Goal: Information Seeking & Learning: Check status

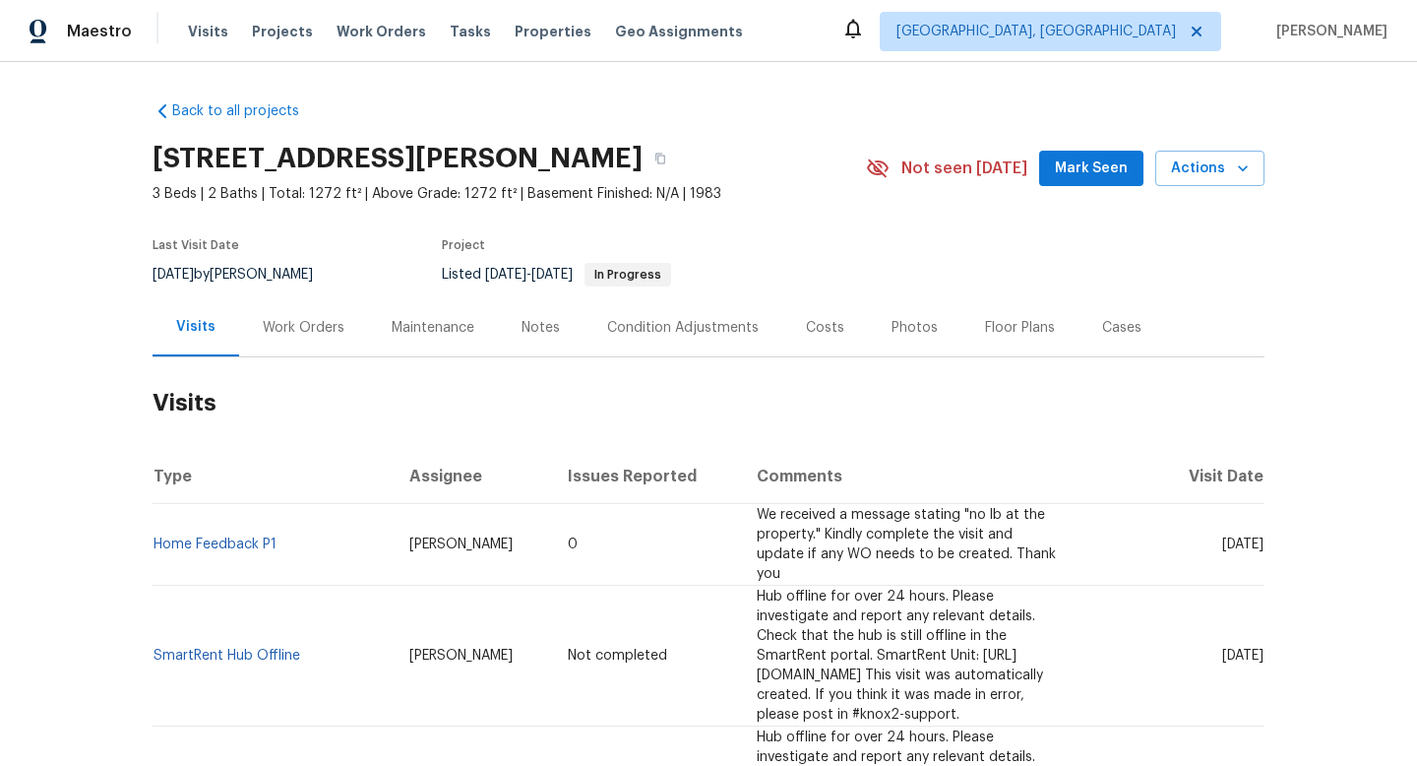
click at [300, 331] on div "Work Orders" at bounding box center [304, 328] width 82 height 20
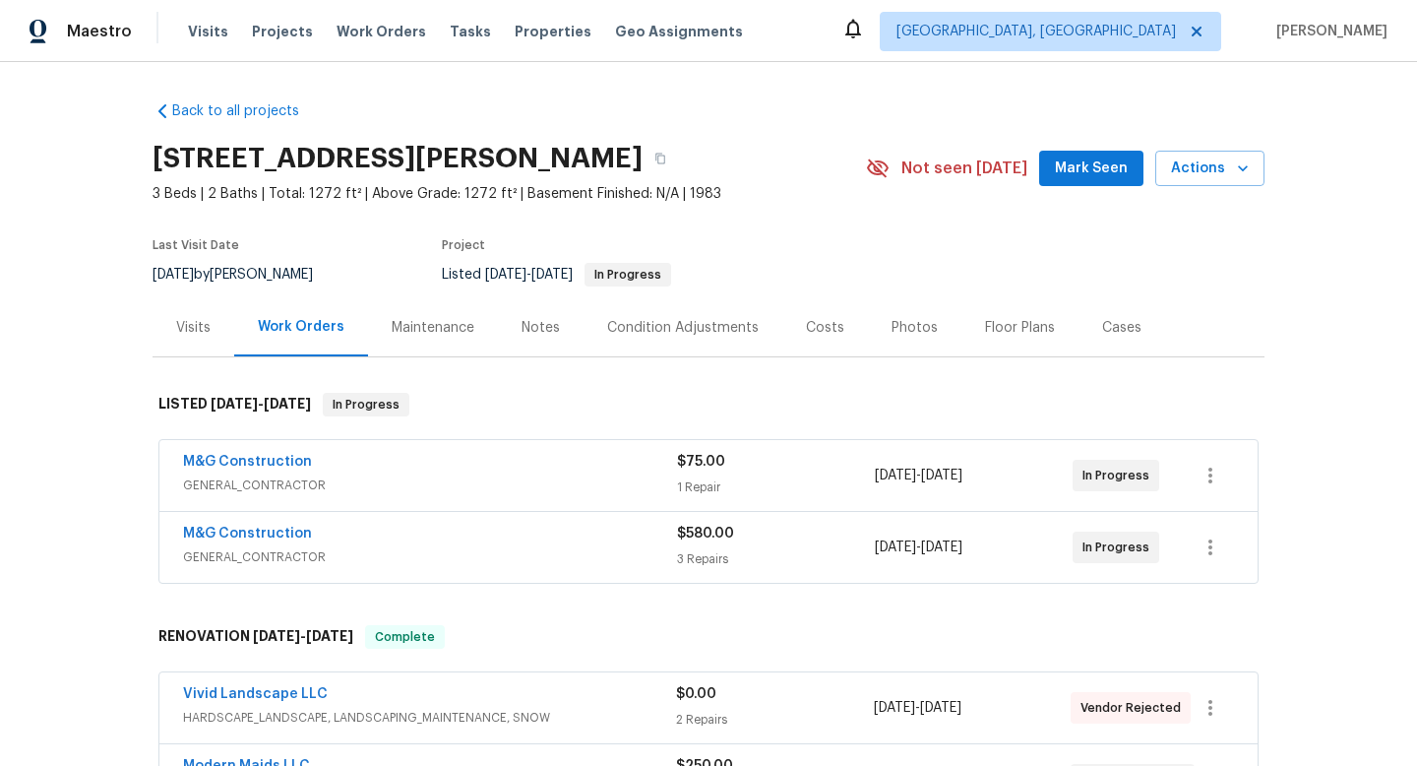
click at [194, 276] on span "[DATE]" at bounding box center [173, 275] width 41 height 14
copy div "[DATE] by [PERSON_NAME]"
click at [465, 499] on div "M&G Construction GENERAL_CONTRACTOR $75.00 1 Repair [DATE] - [DATE] In Progress" at bounding box center [708, 475] width 1098 height 71
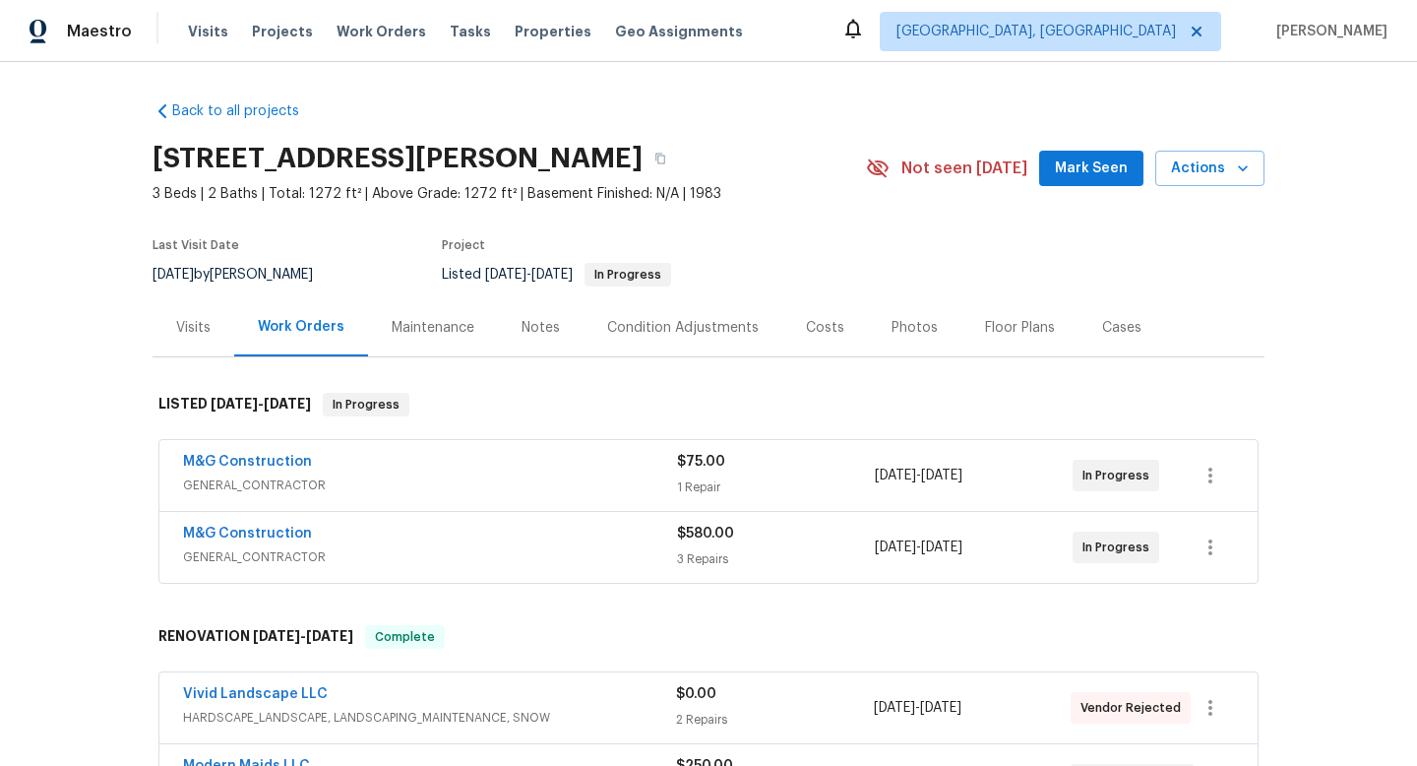
click at [468, 488] on span "GENERAL_CONTRACTOR" at bounding box center [430, 485] width 494 height 20
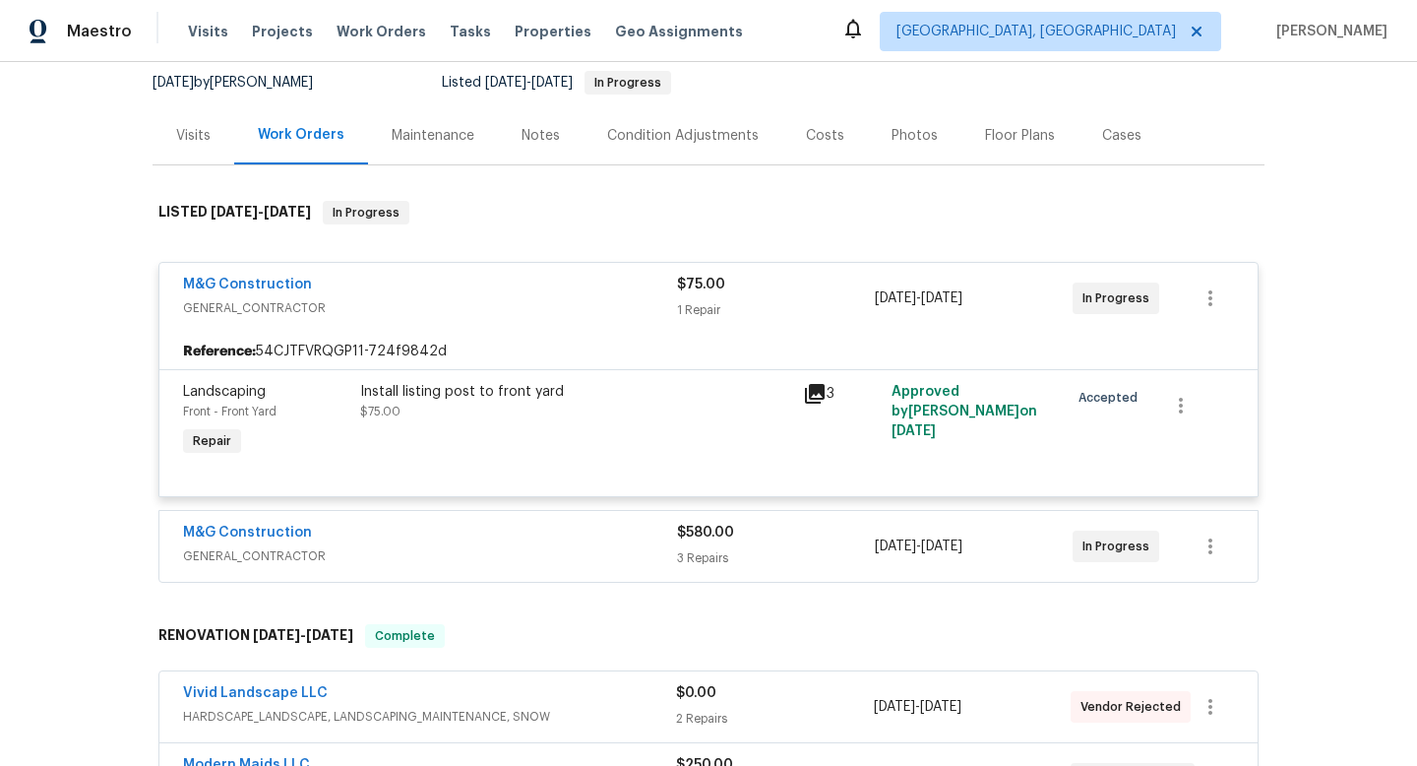
scroll to position [237, 0]
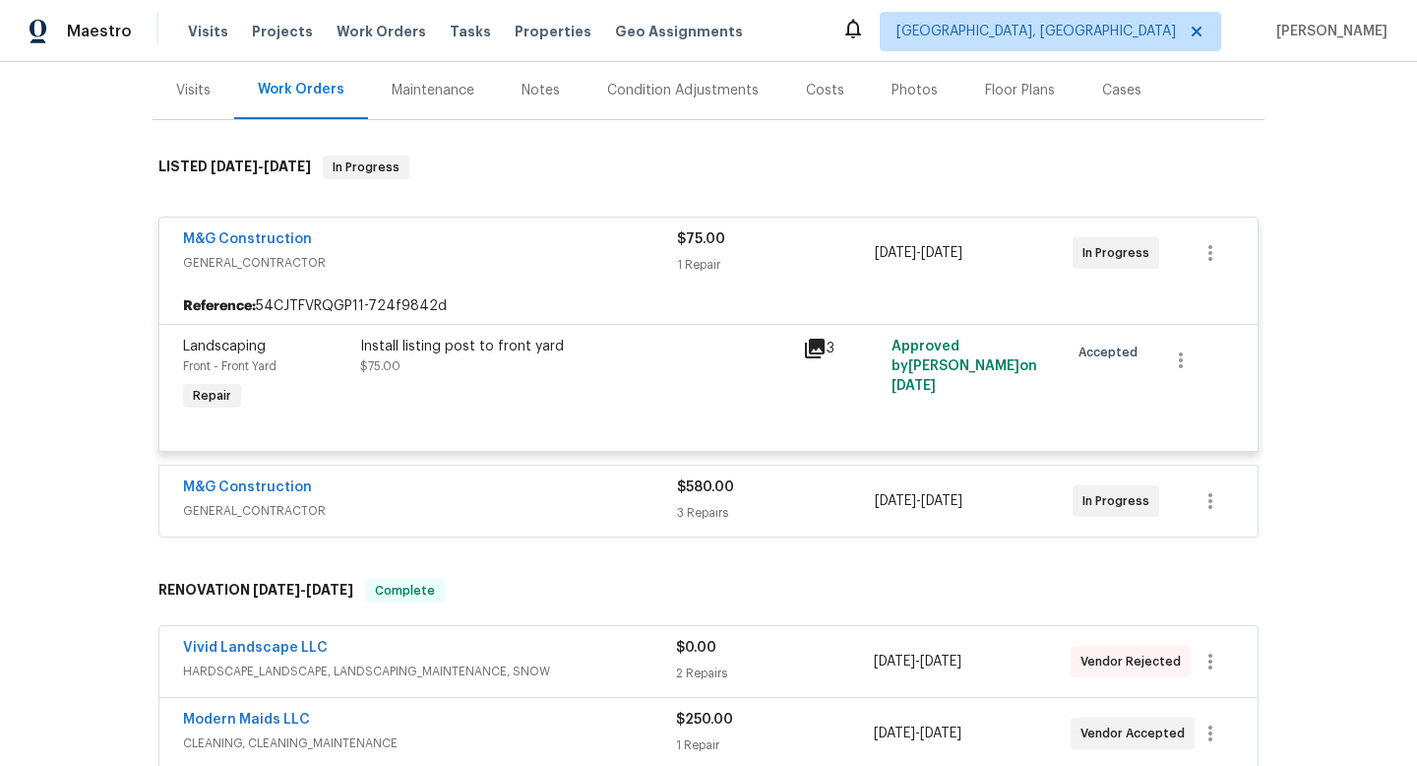
click at [468, 488] on div "M&G Construction" at bounding box center [430, 489] width 494 height 24
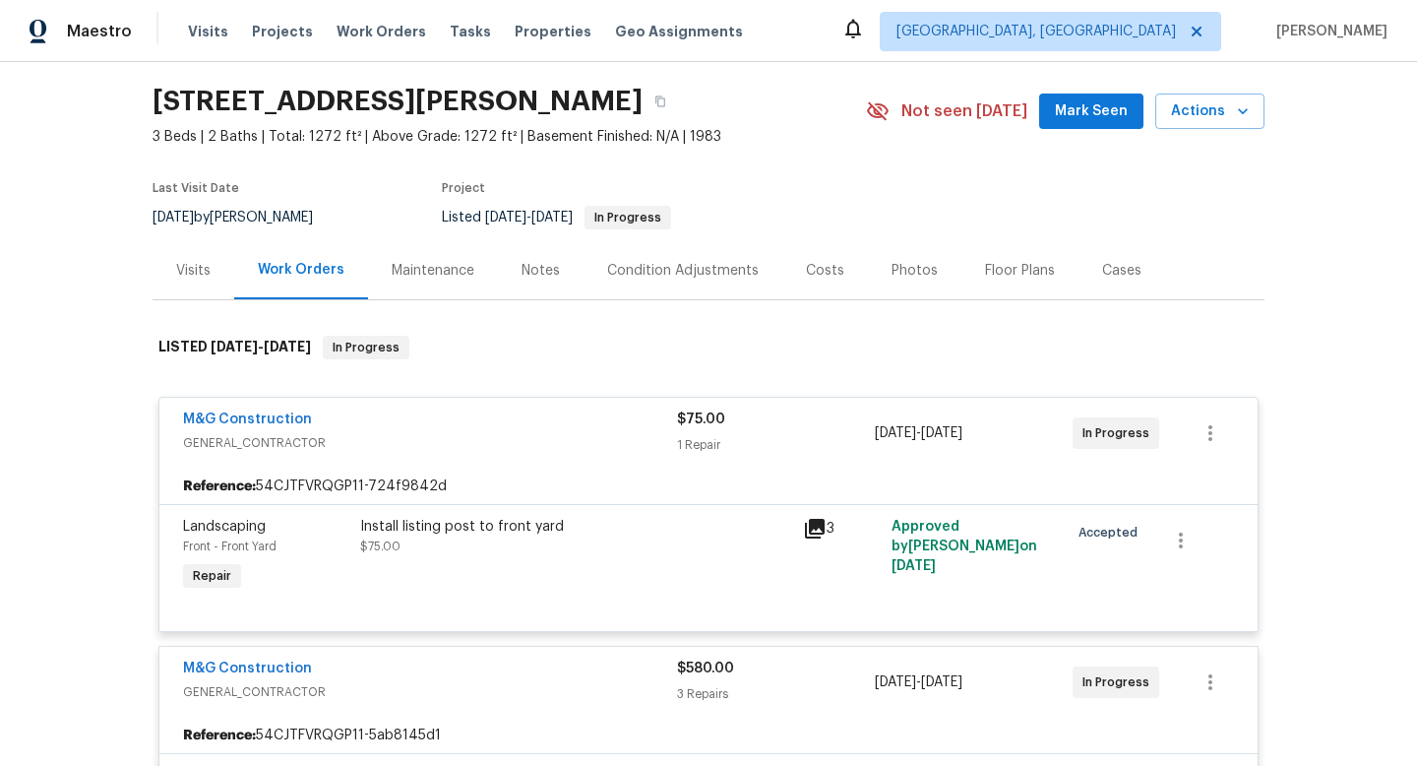
scroll to position [56, 0]
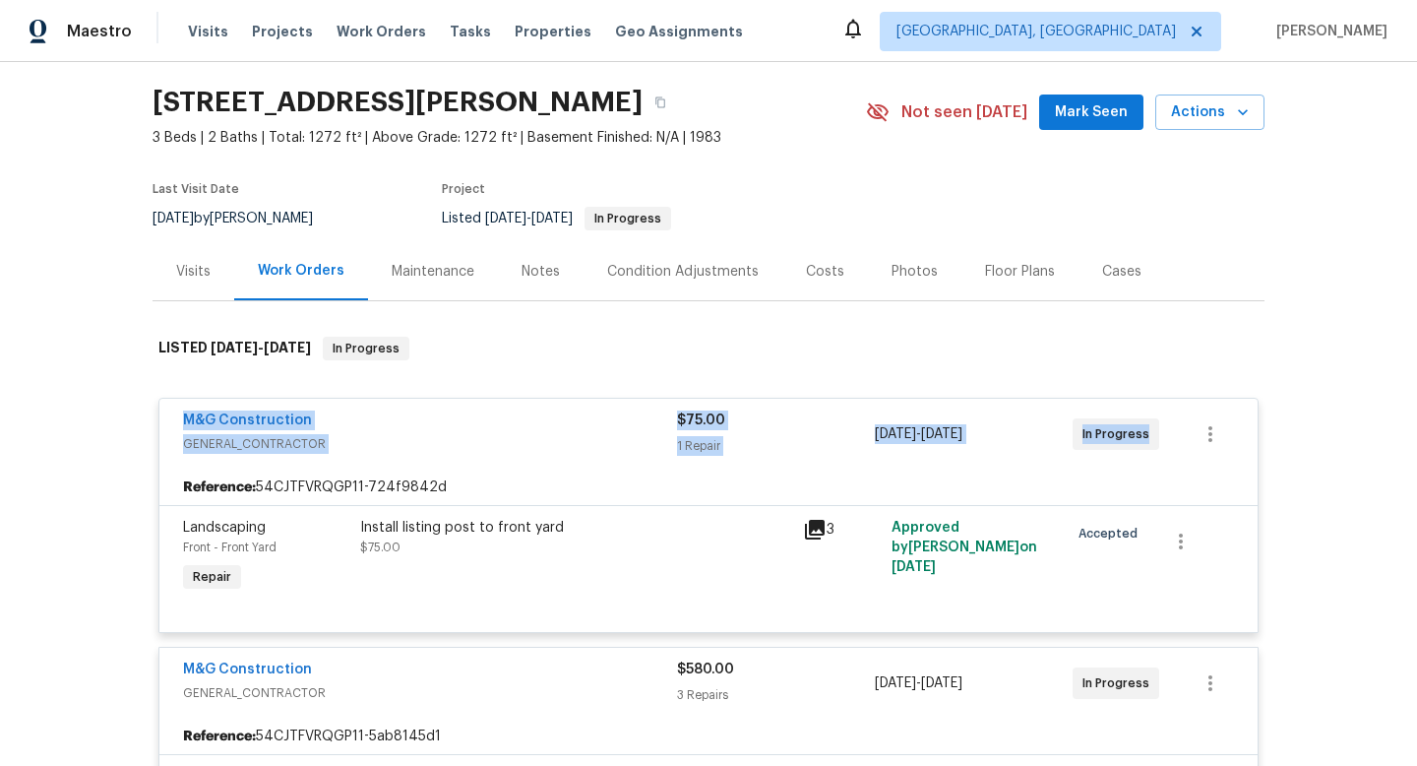
drag, startPoint x: 169, startPoint y: 409, endPoint x: 1234, endPoint y: 465, distance: 1066.4
click at [1234, 465] on div "M&G Construction GENERAL_CONTRACTOR $75.00 1 Repair [DATE] - [DATE] In Progress" at bounding box center [708, 434] width 1098 height 71
copy div "M&G Construction GENERAL_CONTRACTOR $75.00 1 Repair [DATE] - [DATE] In Progress"
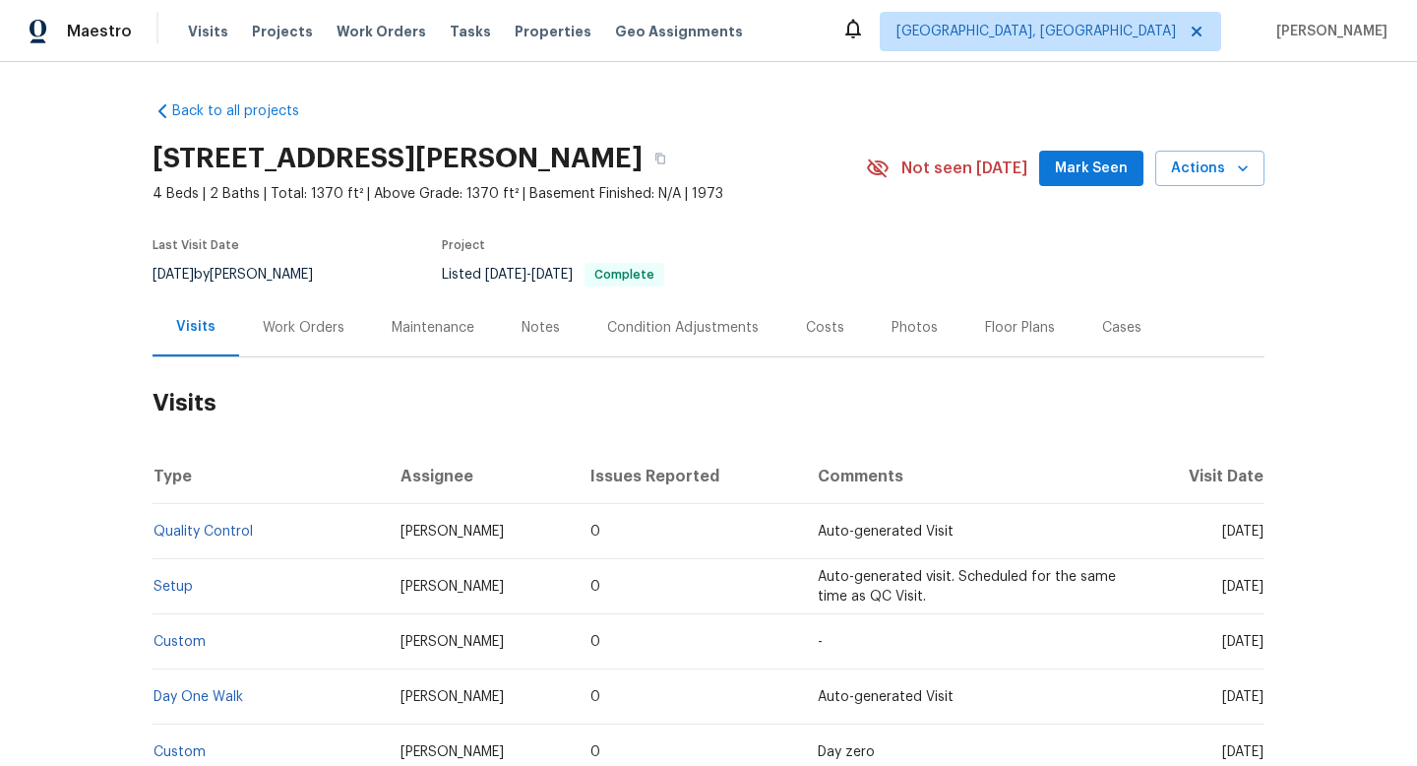
click at [295, 330] on div "Work Orders" at bounding box center [304, 328] width 82 height 20
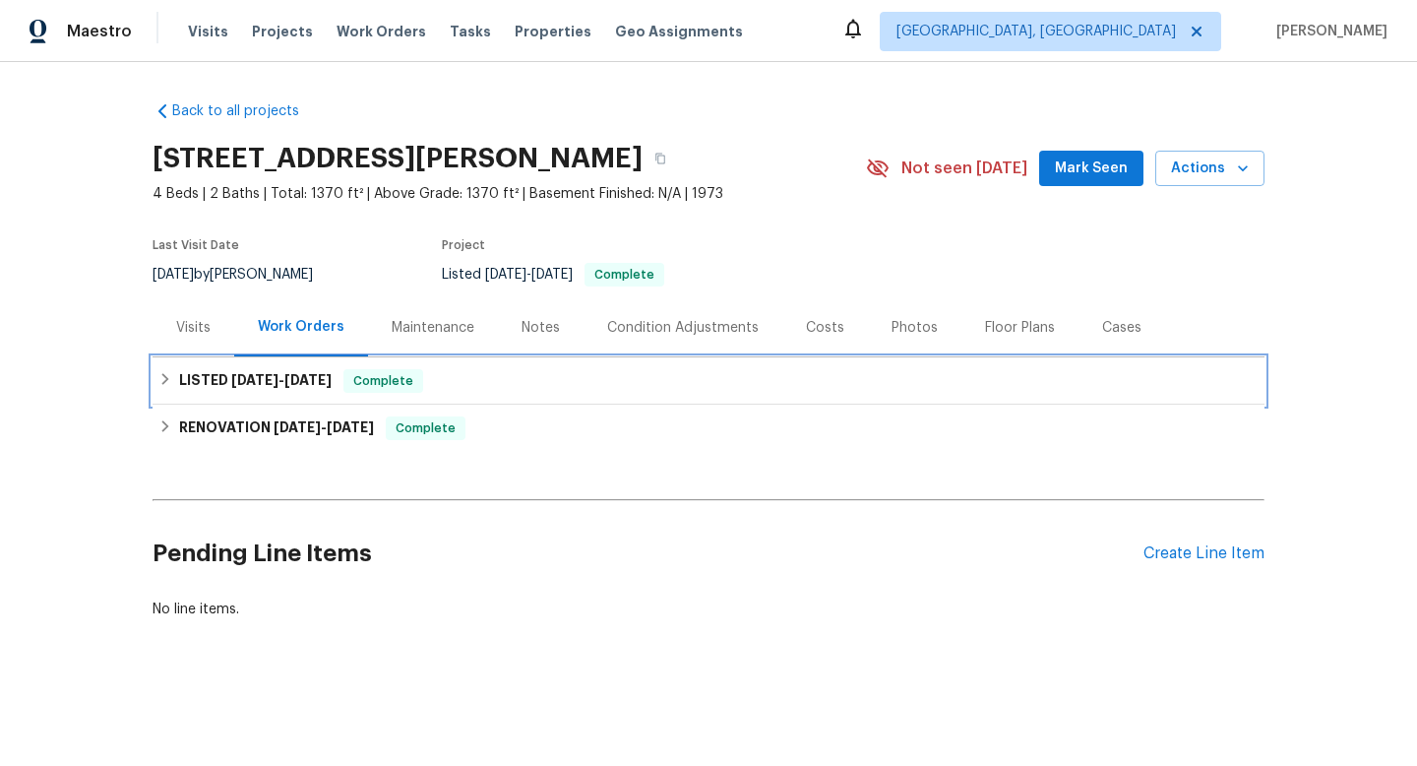
click at [426, 385] on div "LISTED 9/5/25 - 9/6/25 Complete" at bounding box center [708, 381] width 1100 height 24
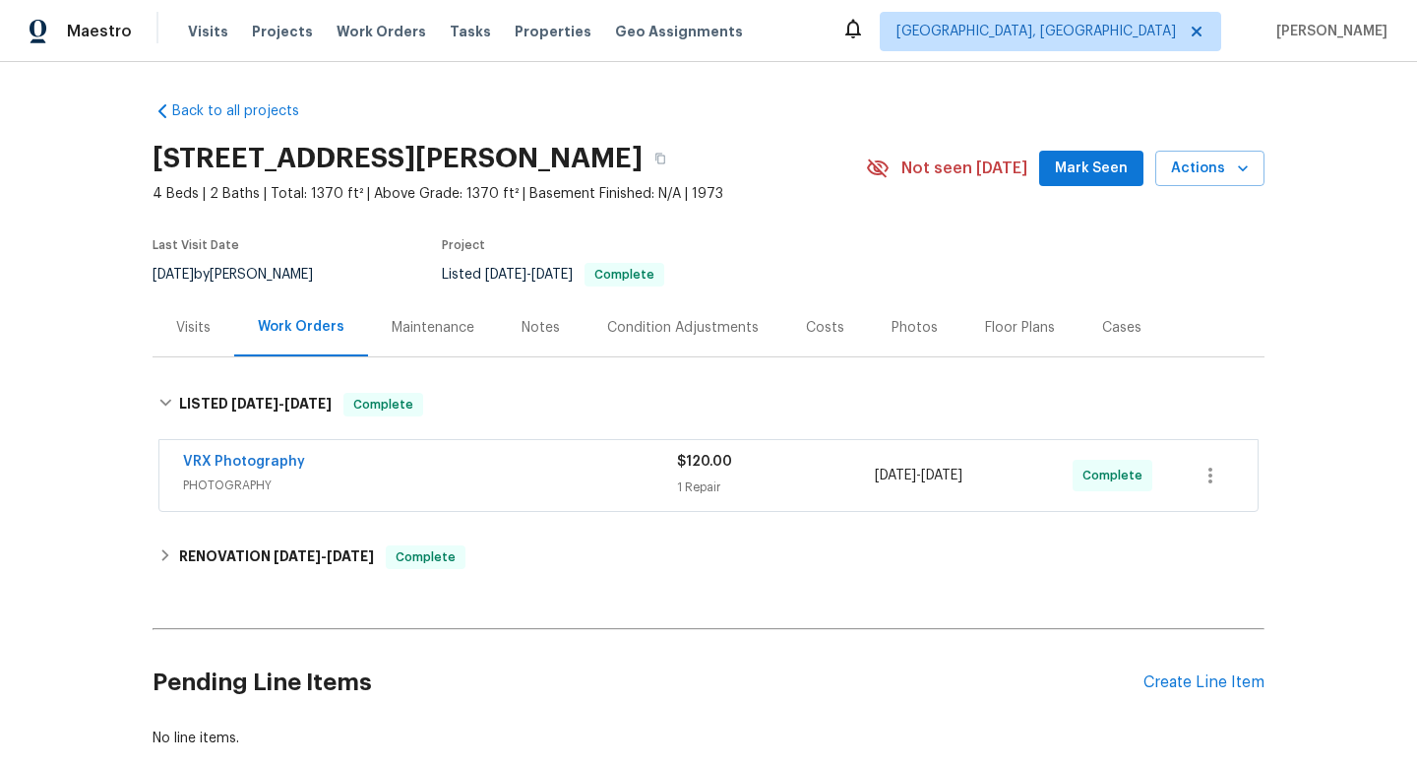
click at [189, 323] on div "Visits" at bounding box center [193, 328] width 34 height 20
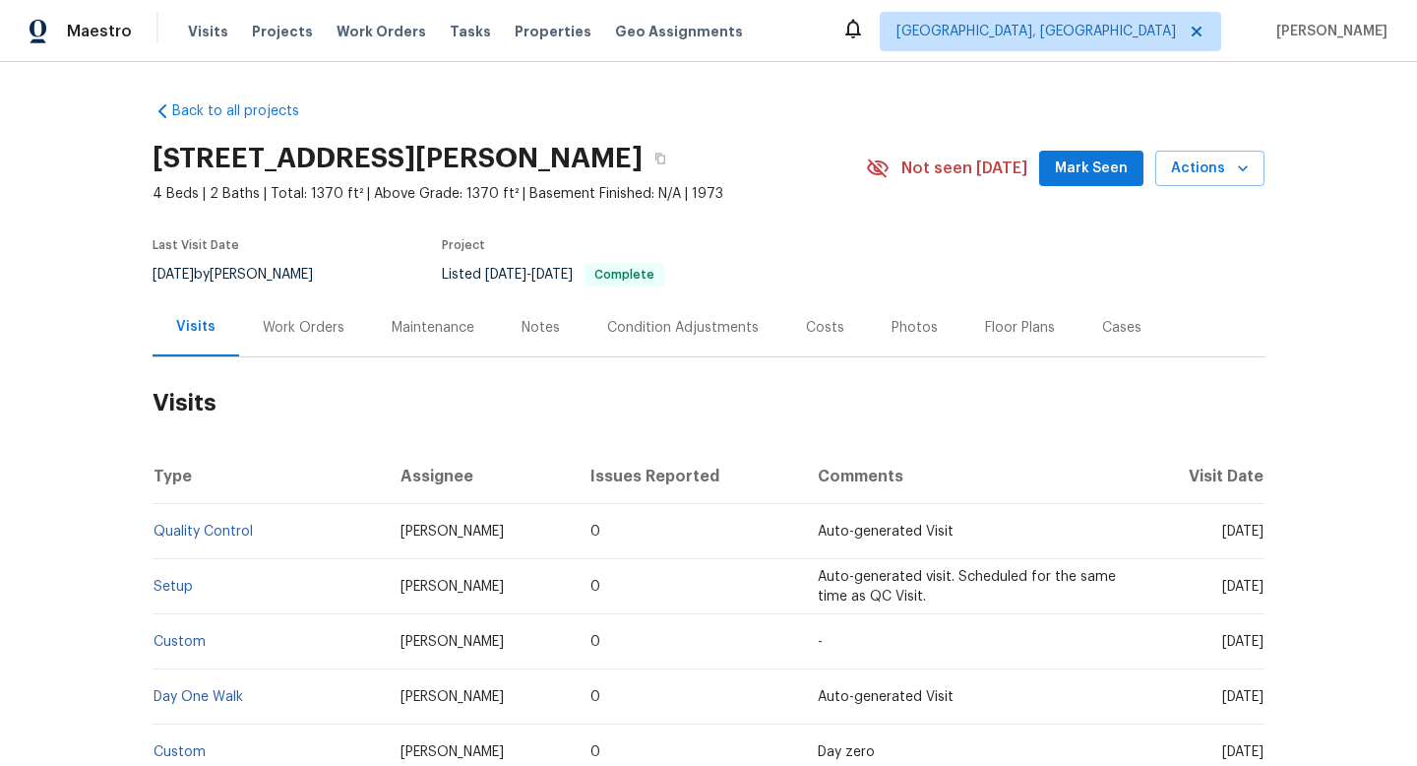
click at [294, 323] on div "Work Orders" at bounding box center [304, 328] width 82 height 20
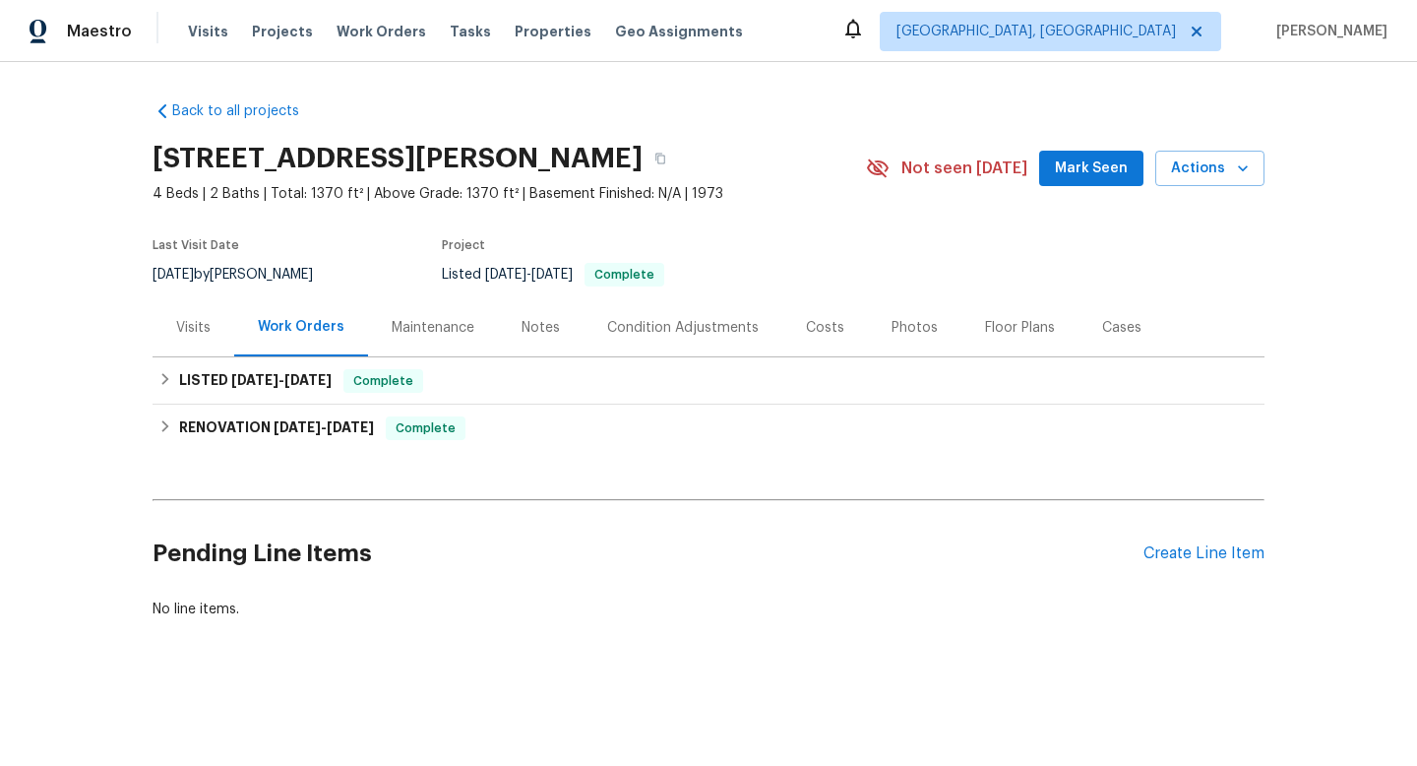
click at [214, 277] on div "9/4/2025 by Kaden Peterson" at bounding box center [245, 275] width 184 height 24
copy div "9/4/2025 by Kaden Peterson"
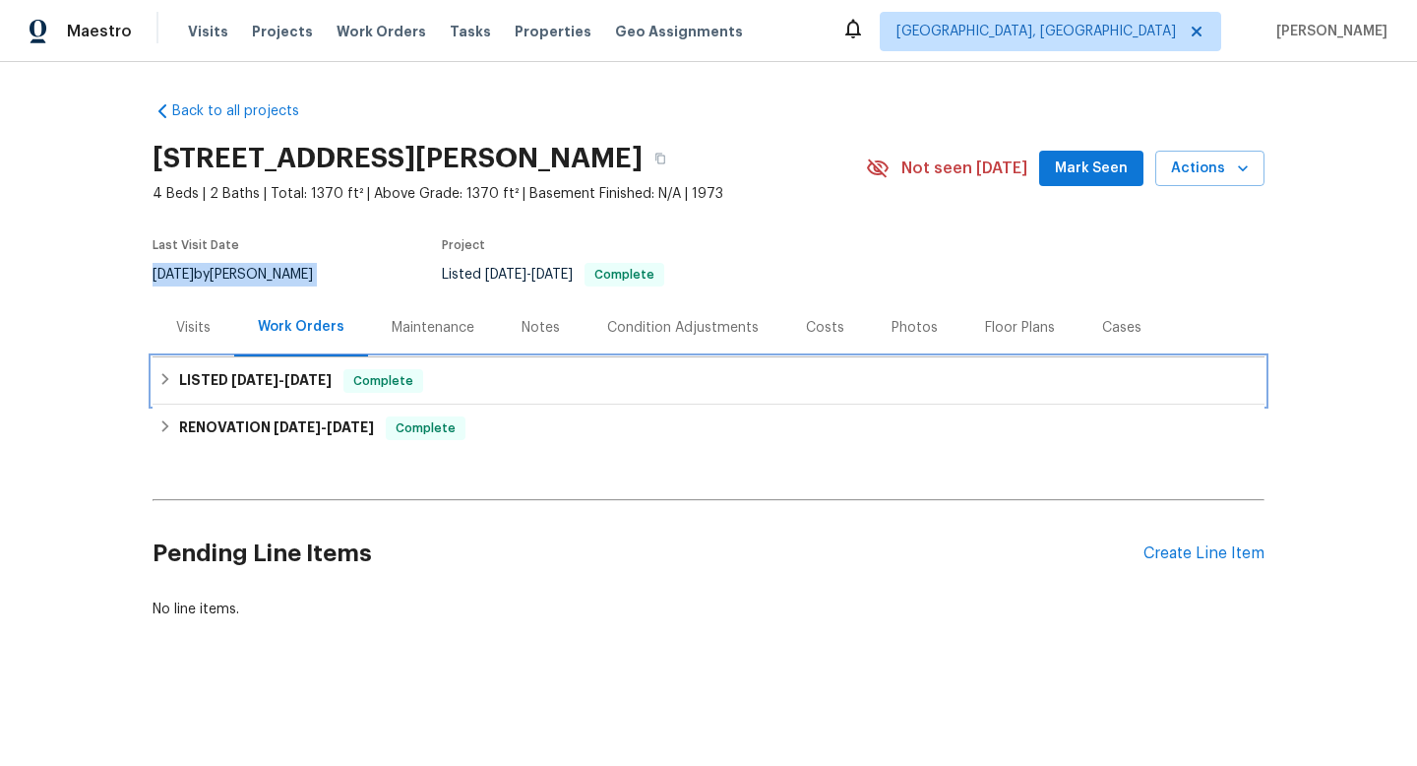
click at [274, 378] on span "9/5/25 - 9/6/25" at bounding box center [281, 380] width 100 height 14
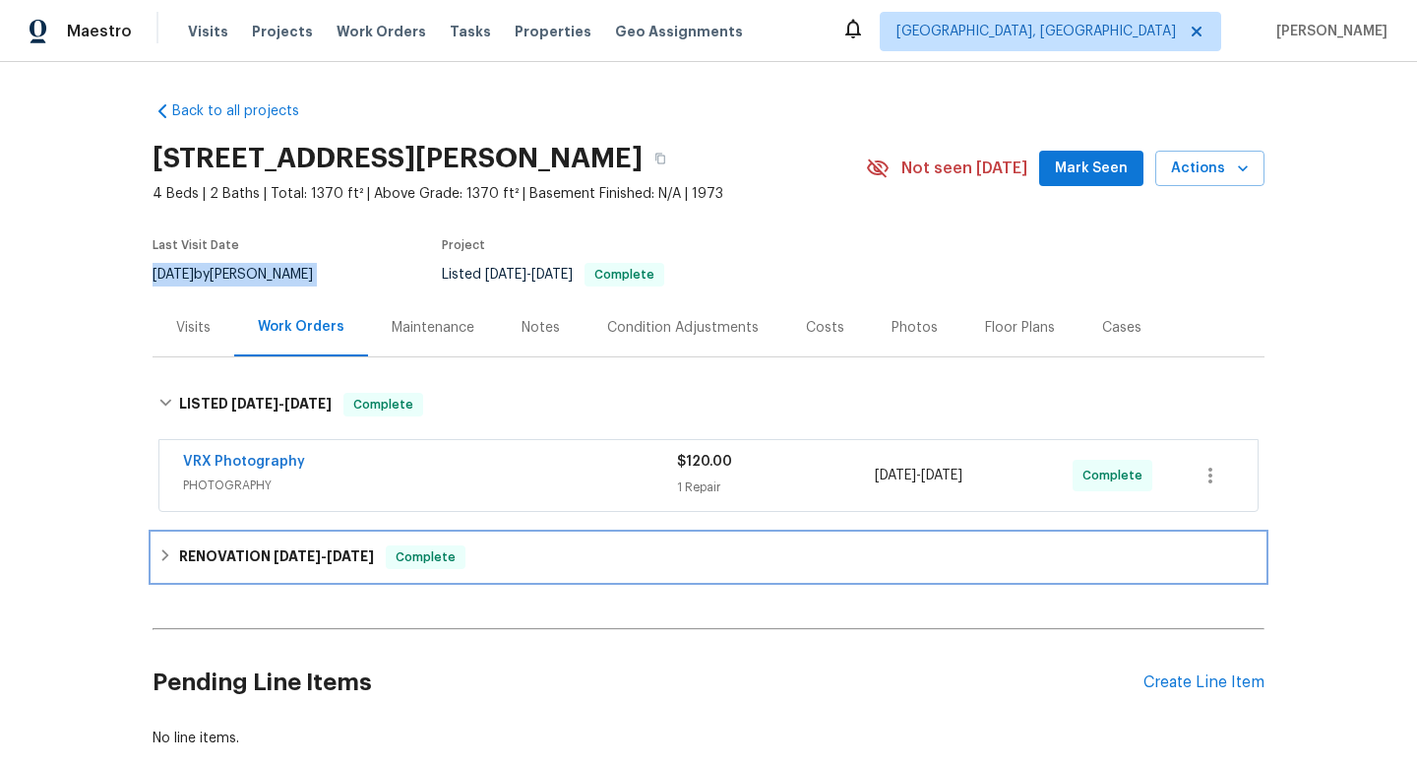
click at [240, 549] on h6 "RENOVATION 8/13/25 - 9/3/25" at bounding box center [276, 557] width 195 height 24
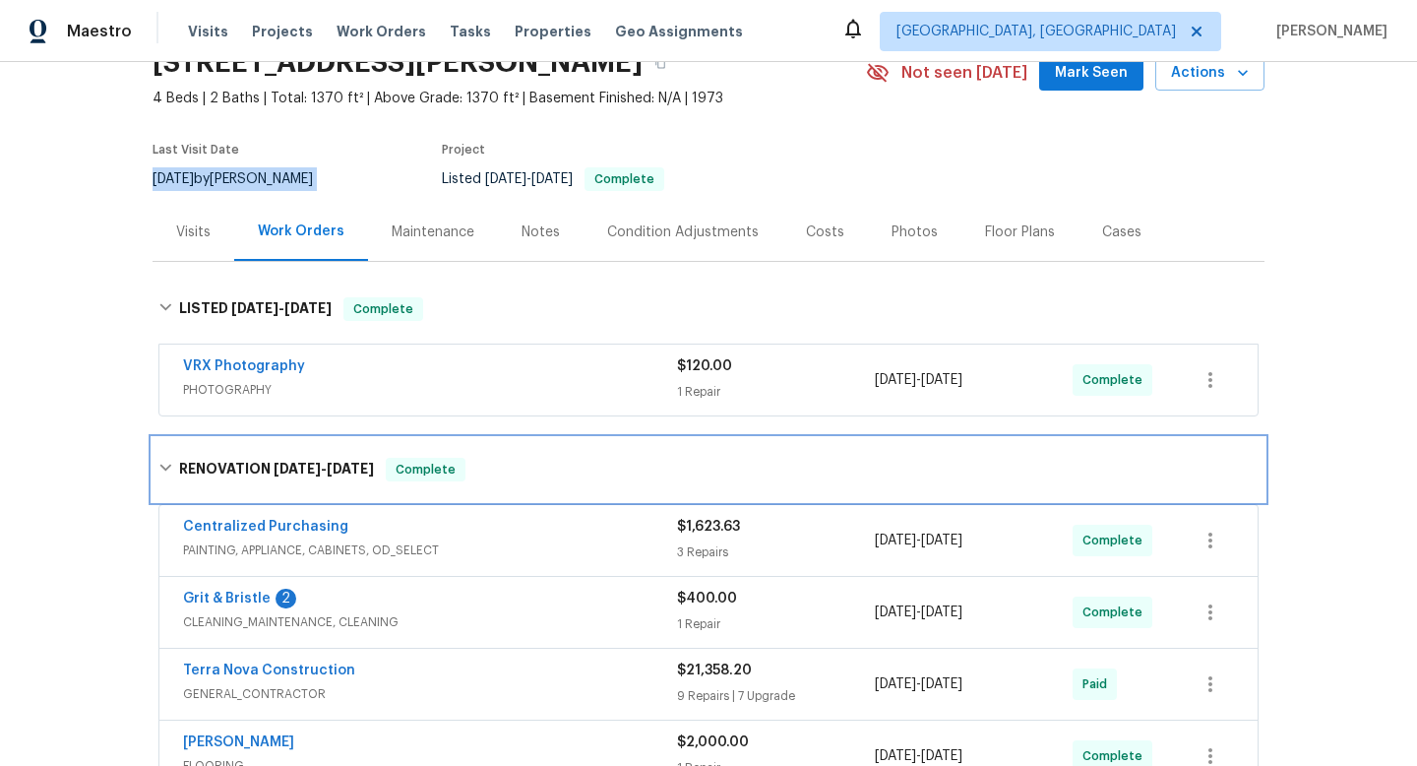
scroll to position [107, 0]
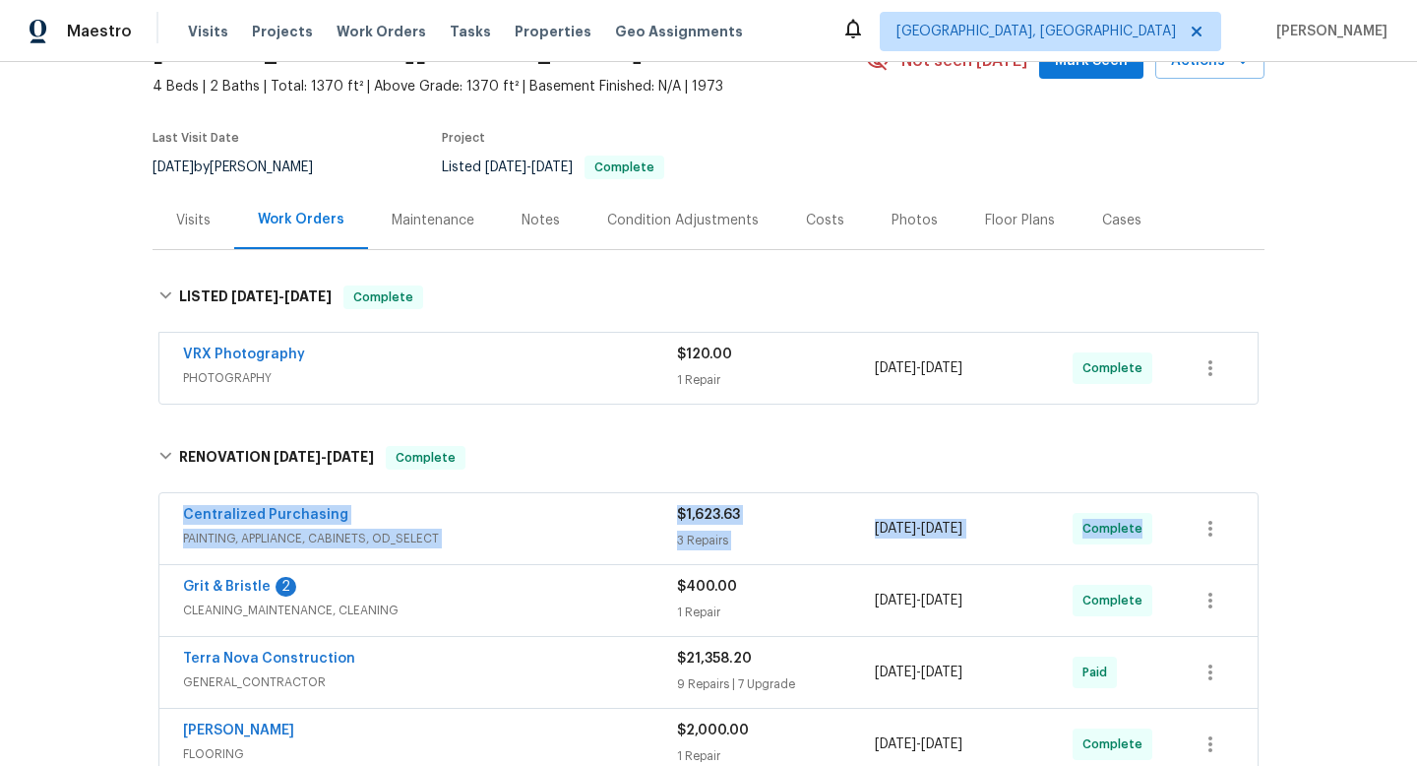
drag, startPoint x: 185, startPoint y: 507, endPoint x: 1322, endPoint y: 518, distance: 1136.9
click at [1322, 518] on div "Back to all projects 1885 Leon Ave, San Diego, CA 92154 4 Beds | 2 Baths | Tota…" at bounding box center [708, 414] width 1417 height 704
copy div "Centralized Purchasing PAINTING, APPLIANCE, CABINETS, OD_SELECT $1,623.63 3 Rep…"
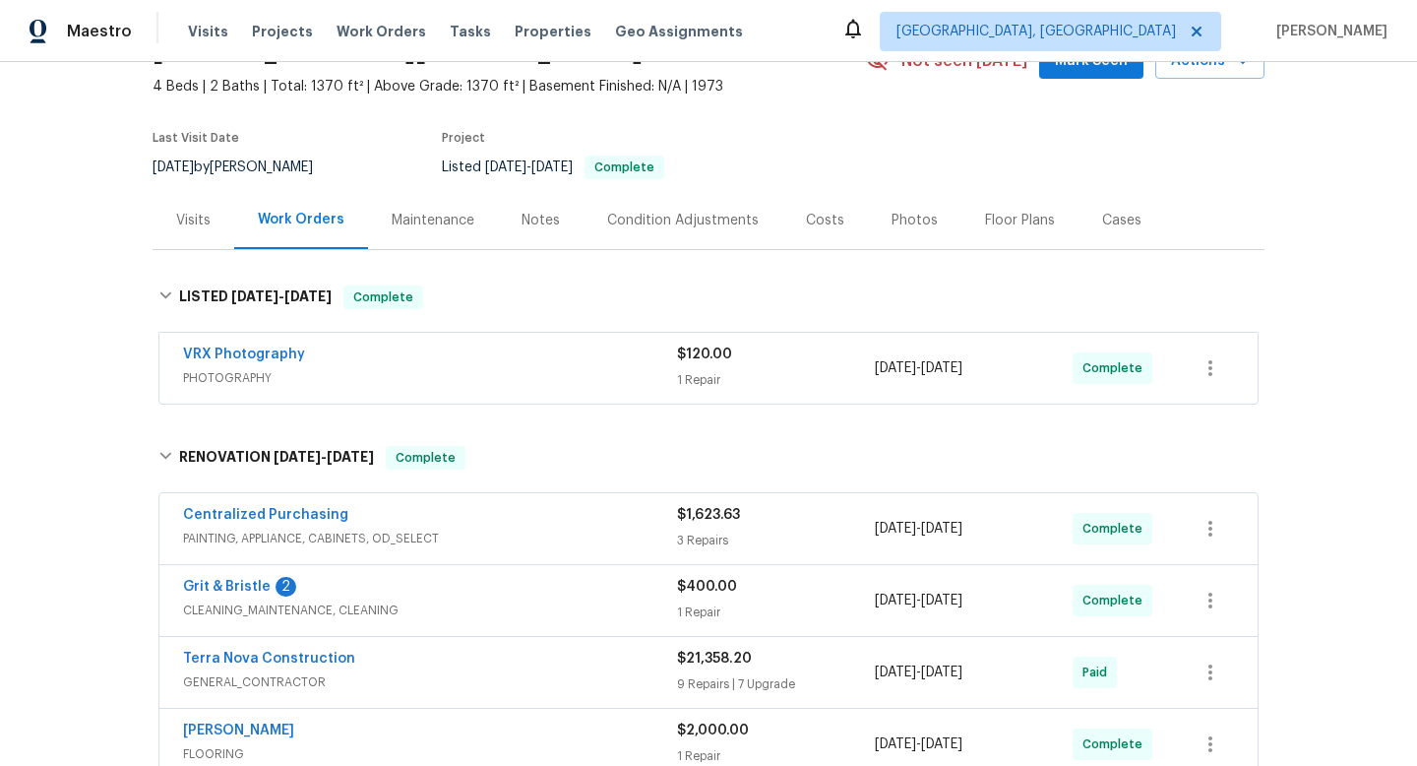
click at [163, 216] on div "Visits" at bounding box center [194, 220] width 82 height 58
